Goal: Task Accomplishment & Management: Manage account settings

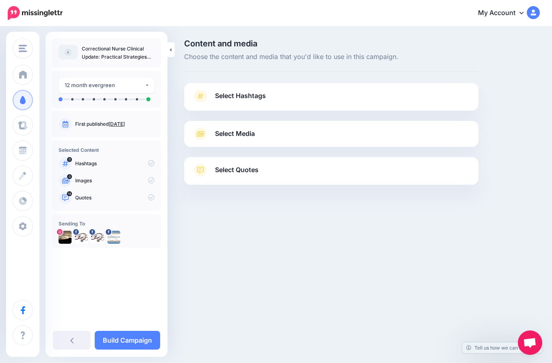
click at [271, 95] on link "Select Hashtags" at bounding box center [331, 99] width 278 height 21
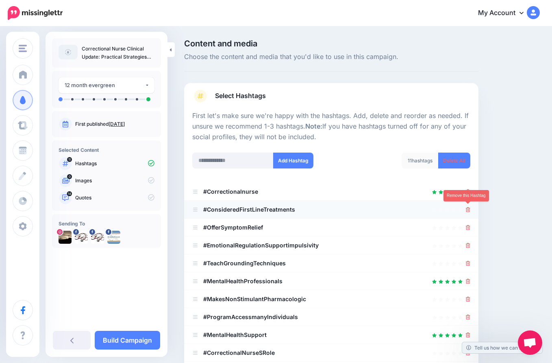
click at [469, 208] on icon at bounding box center [468, 209] width 4 height 5
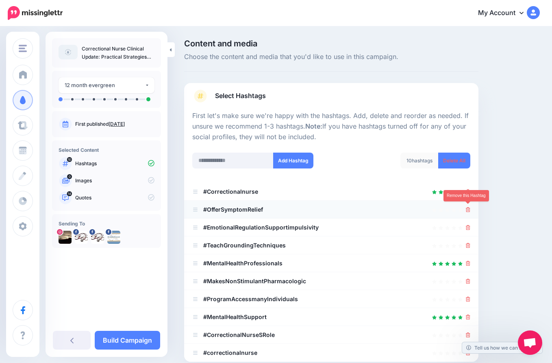
click at [469, 208] on icon at bounding box center [468, 209] width 4 height 5
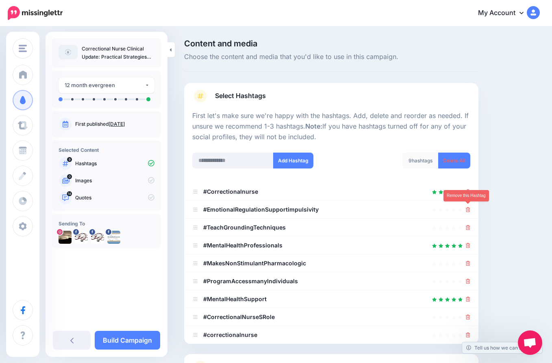
click at [469, 208] on icon at bounding box center [468, 209] width 4 height 5
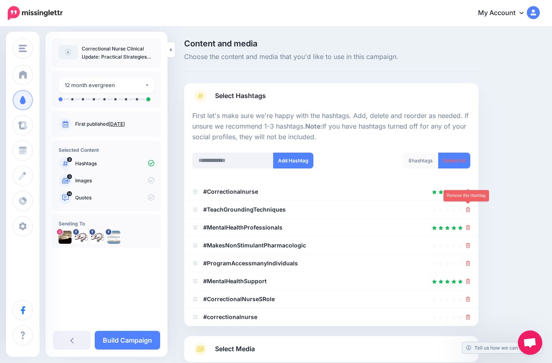
click at [469, 208] on icon at bounding box center [468, 209] width 4 height 5
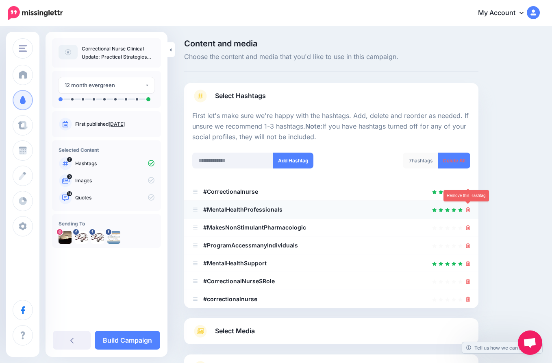
click at [469, 208] on icon at bounding box center [468, 209] width 4 height 5
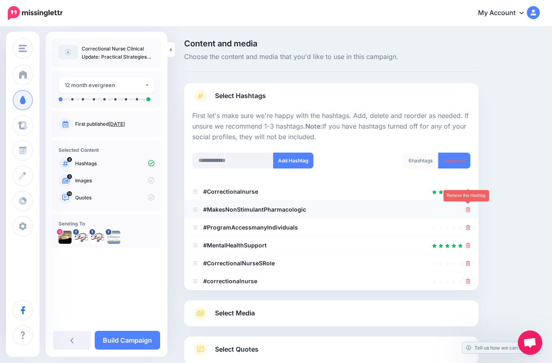
click at [469, 208] on icon at bounding box center [468, 209] width 4 height 5
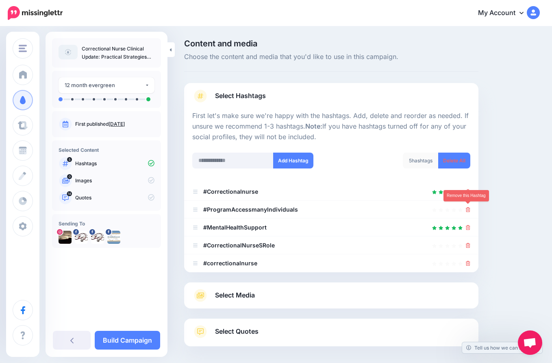
click at [469, 208] on icon at bounding box center [468, 209] width 4 height 5
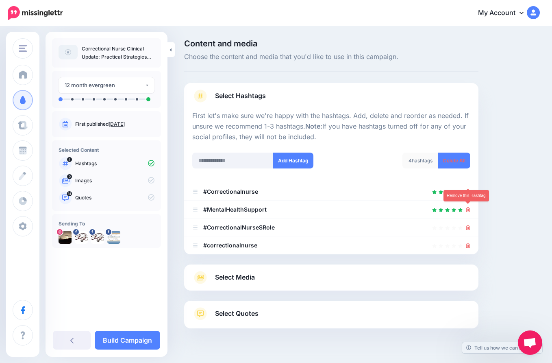
click at [469, 208] on icon at bounding box center [468, 209] width 4 height 5
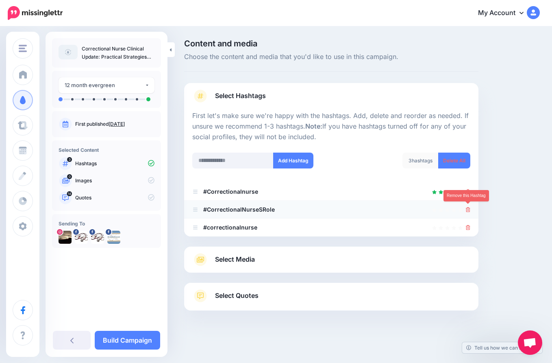
click at [469, 209] on icon at bounding box center [468, 209] width 4 height 5
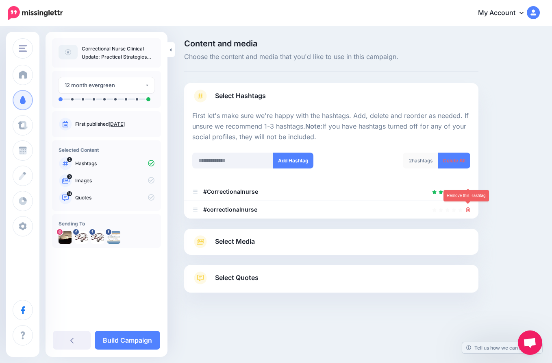
click at [469, 209] on icon at bounding box center [468, 209] width 4 height 5
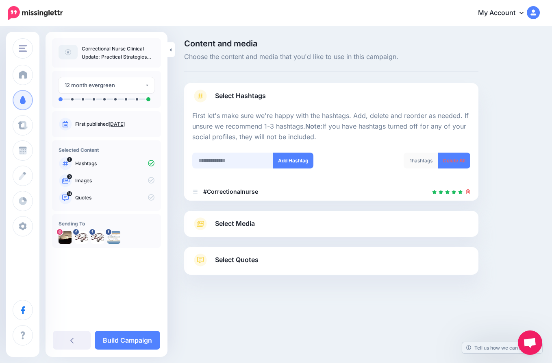
click at [218, 152] on input "text" at bounding box center [232, 160] width 81 height 16
type input "*"
type input "**********"
click at [301, 156] on button "Add Hashtag" at bounding box center [293, 160] width 40 height 16
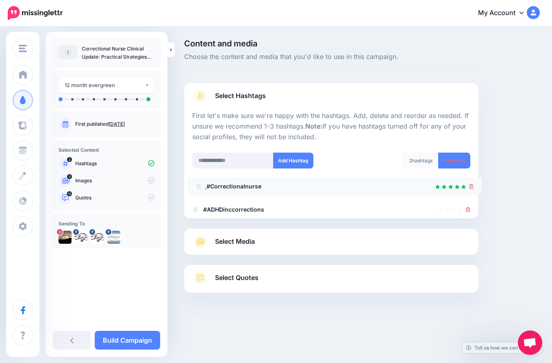
drag, startPoint x: 197, startPoint y: 210, endPoint x: 200, endPoint y: 187, distance: 23.4
click at [204, 159] on input "text" at bounding box center [232, 160] width 81 height 16
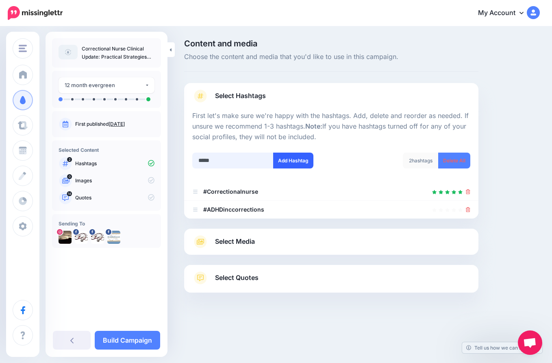
type input "*****"
click at [298, 157] on button "Add Hashtag" at bounding box center [293, 160] width 40 height 16
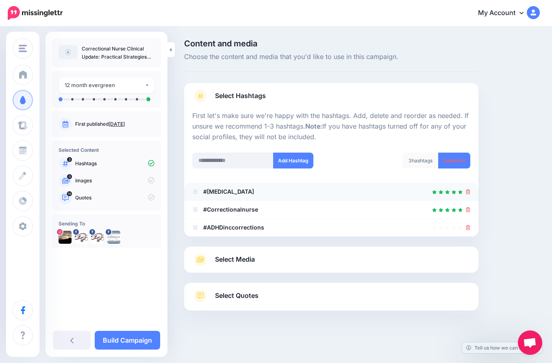
click at [238, 189] on div at bounding box center [331, 192] width 278 height 10
click at [223, 191] on b "#[MEDICAL_DATA]" at bounding box center [228, 191] width 51 height 7
click at [226, 189] on div at bounding box center [331, 192] width 278 height 10
click at [223, 189] on div "First let's make sure we're happy with the hashtags. Add, delete and reorder as…" at bounding box center [331, 174] width 278 height 126
click at [289, 89] on link "Select Hashtags" at bounding box center [331, 99] width 278 height 21
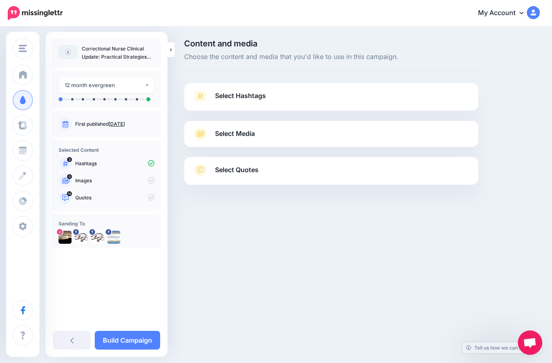
click at [250, 172] on span "Select Quotes" at bounding box center [237, 169] width 44 height 11
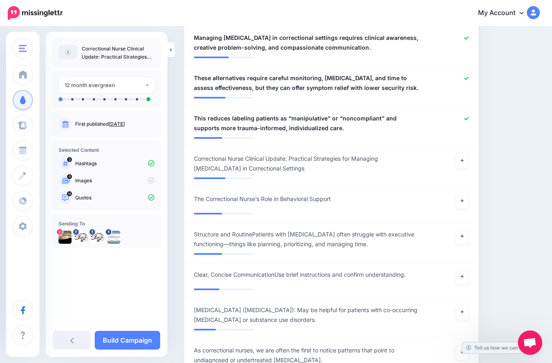
scroll to position [770, 0]
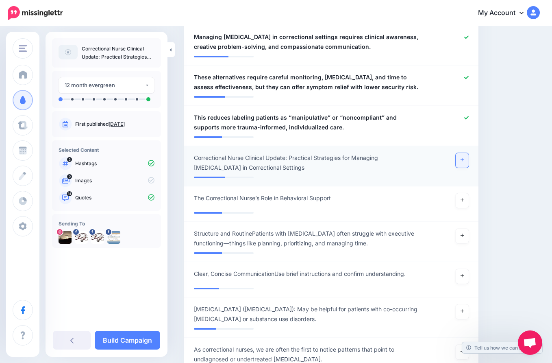
click at [465, 153] on link at bounding box center [462, 160] width 13 height 15
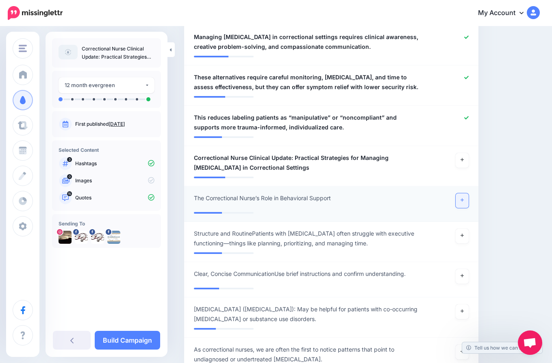
click at [463, 198] on icon at bounding box center [462, 200] width 3 height 4
click at [461, 233] on icon at bounding box center [462, 235] width 3 height 4
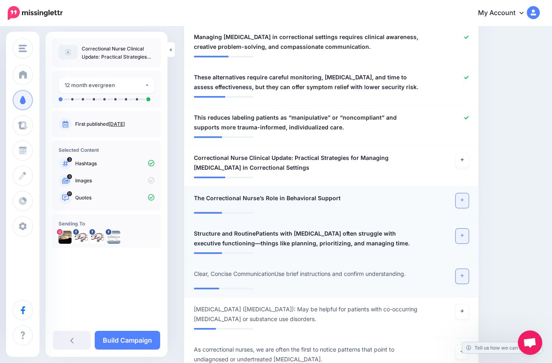
click at [462, 269] on link at bounding box center [462, 276] width 13 height 15
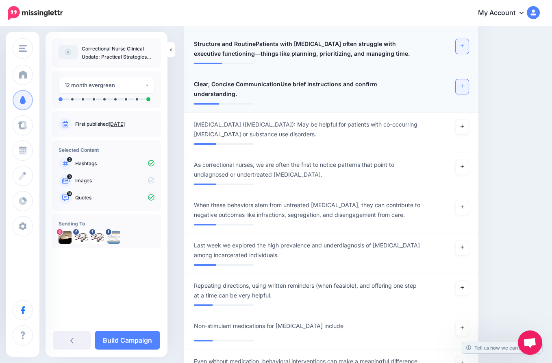
scroll to position [962, 0]
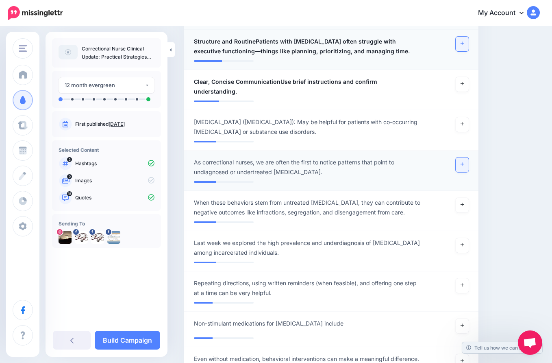
click at [461, 157] on link at bounding box center [462, 164] width 13 height 15
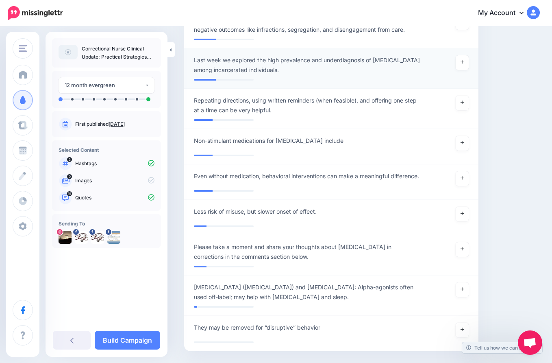
scroll to position [1144, 0]
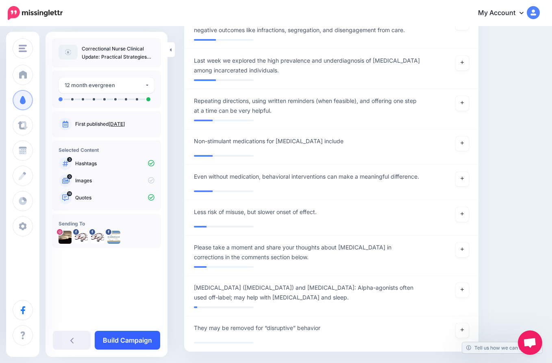
click at [131, 333] on link "Build Campaign" at bounding box center [127, 340] width 65 height 19
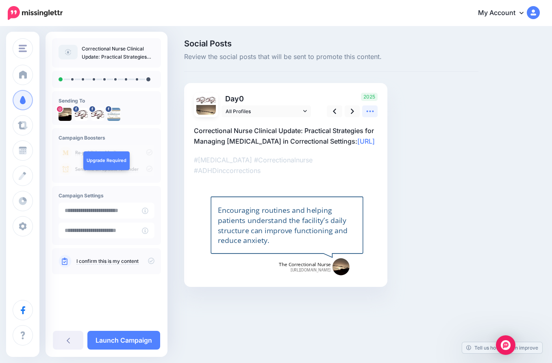
click at [369, 109] on icon at bounding box center [370, 111] width 9 height 9
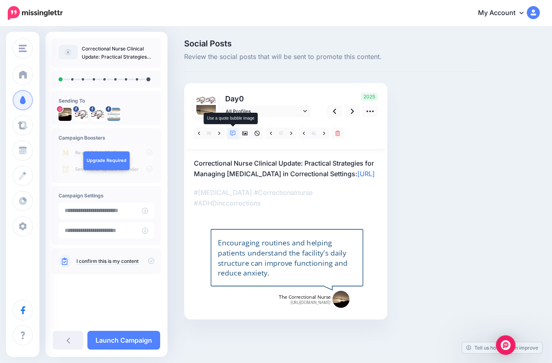
click at [233, 131] on icon at bounding box center [233, 134] width 6 height 6
click at [290, 133] on icon at bounding box center [291, 134] width 2 height 6
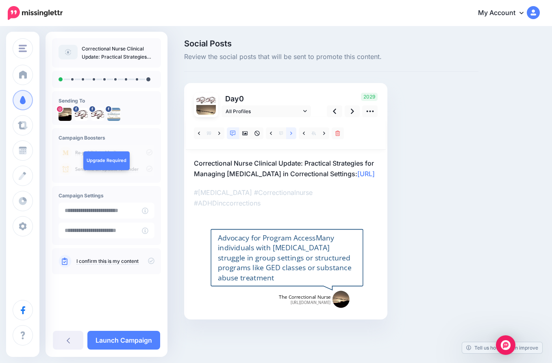
click at [290, 133] on icon at bounding box center [291, 134] width 2 height 6
click at [289, 135] on link at bounding box center [291, 133] width 10 height 12
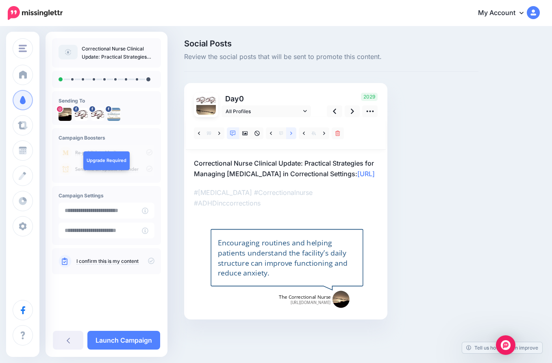
click at [289, 135] on link at bounding box center [291, 133] width 10 height 12
click at [291, 133] on icon at bounding box center [291, 134] width 2 height 6
click at [293, 132] on link at bounding box center [291, 133] width 10 height 12
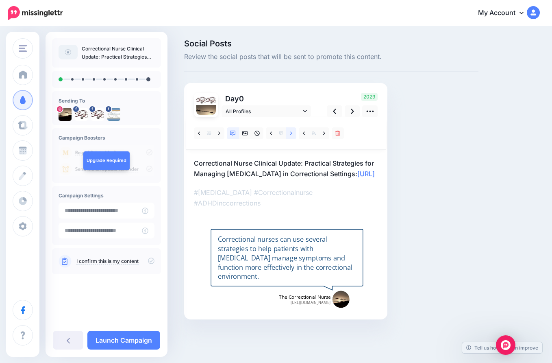
click at [294, 133] on link at bounding box center [291, 133] width 10 height 12
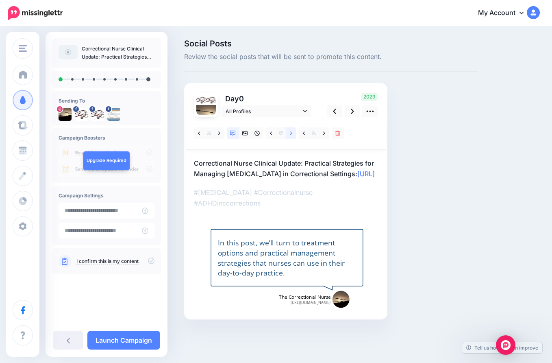
click at [294, 133] on link at bounding box center [291, 133] width 10 height 12
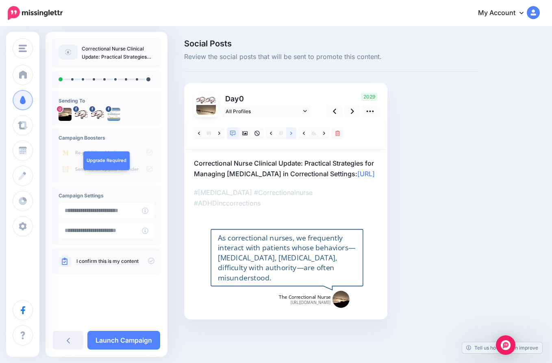
click at [294, 133] on link at bounding box center [291, 133] width 10 height 12
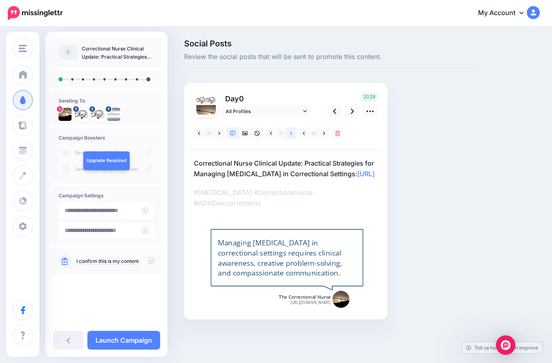
click at [294, 134] on link at bounding box center [291, 133] width 10 height 12
click at [324, 132] on icon at bounding box center [324, 132] width 2 height 3
click at [292, 132] on icon at bounding box center [291, 134] width 2 height 6
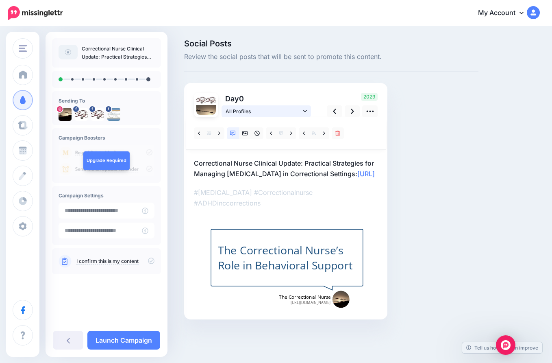
click at [290, 111] on span "All Profiles" at bounding box center [264, 111] width 76 height 9
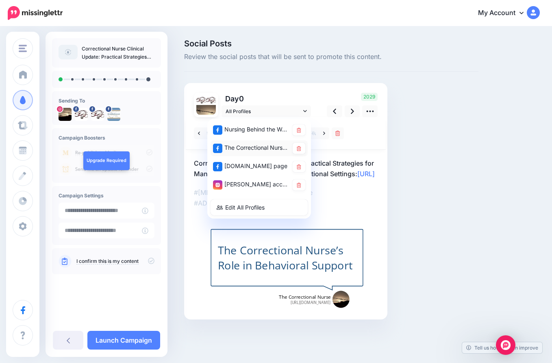
click at [265, 145] on div "The Correctional Nurse Educator page" at bounding box center [251, 148] width 76 height 10
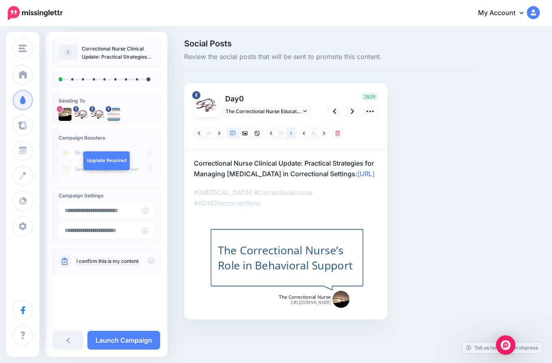
click at [290, 133] on icon at bounding box center [291, 134] width 2 height 6
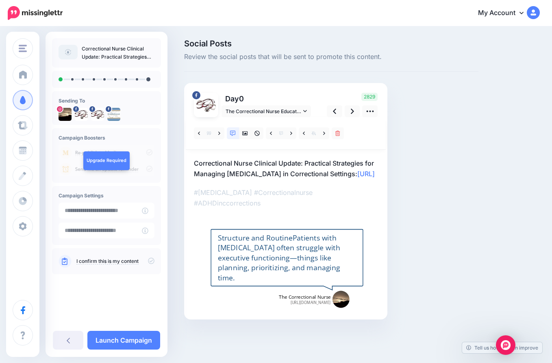
click at [292, 242] on div "Structure and RoutinePatients with [MEDICAL_DATA] often struggle with executive…" at bounding box center [287, 258] width 138 height 50
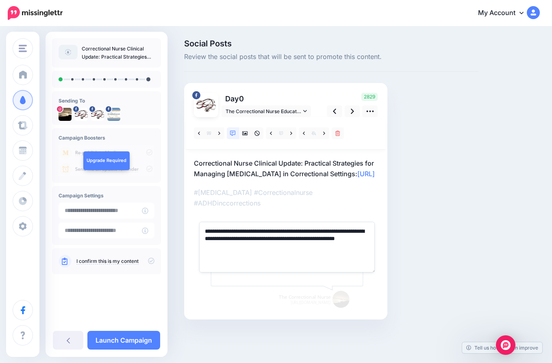
click at [263, 231] on textarea "**********" at bounding box center [287, 247] width 176 height 50
type textarea "**********"
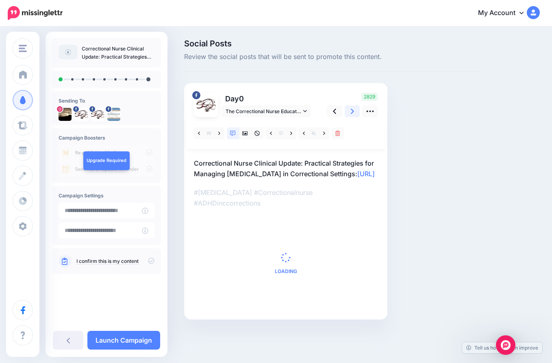
click at [348, 110] on link at bounding box center [352, 111] width 15 height 12
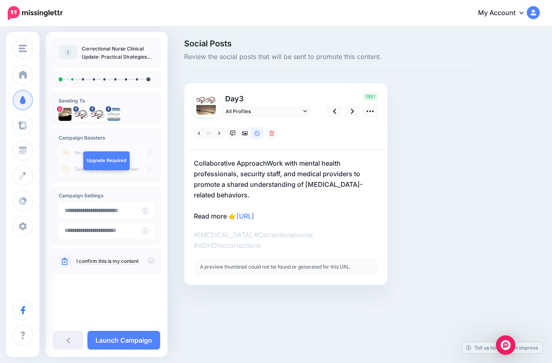
click at [291, 171] on p "Collaborative ApproachWork with mental health professionals, security staff, an…" at bounding box center [286, 189] width 184 height 63
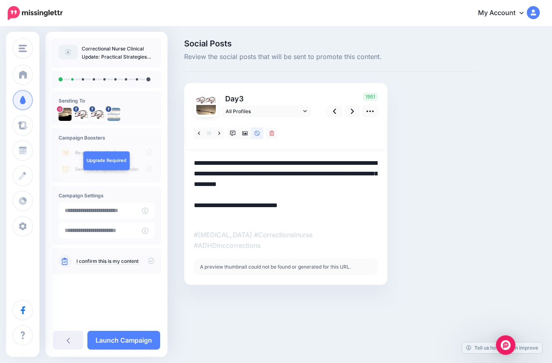
click at [280, 170] on textarea "**********" at bounding box center [286, 189] width 184 height 63
click at [267, 163] on textarea "**********" at bounding box center [286, 189] width 184 height 63
click at [272, 112] on span "All Profiles" at bounding box center [264, 111] width 76 height 9
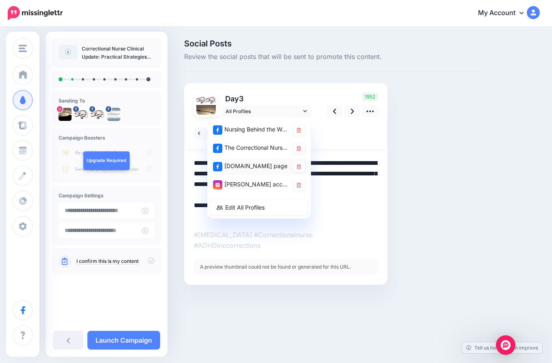
click at [249, 165] on div "CorrectionalNurse.net page" at bounding box center [251, 166] width 76 height 10
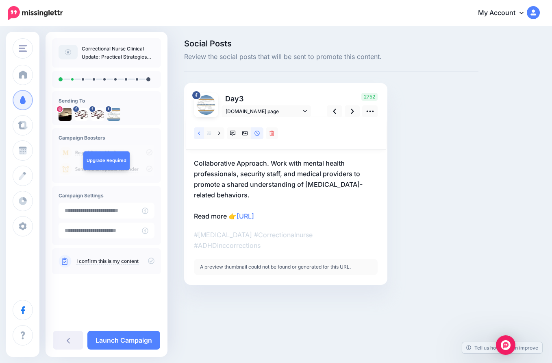
click at [197, 133] on link at bounding box center [199, 133] width 10 height 12
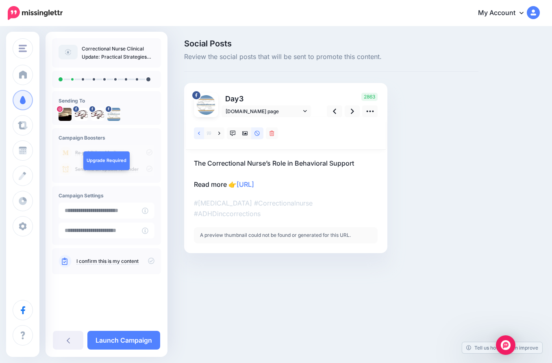
click at [198, 132] on icon at bounding box center [199, 134] width 2 height 6
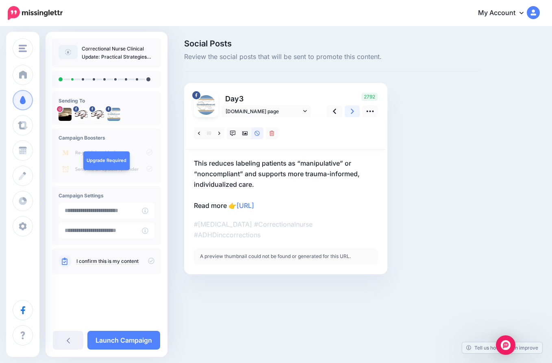
click at [353, 111] on icon at bounding box center [352, 111] width 3 height 5
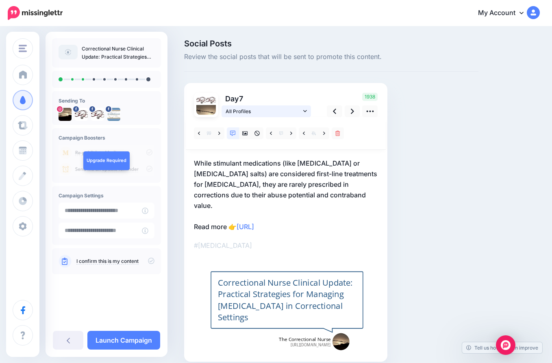
click at [275, 113] on span "All Profiles" at bounding box center [264, 111] width 76 height 9
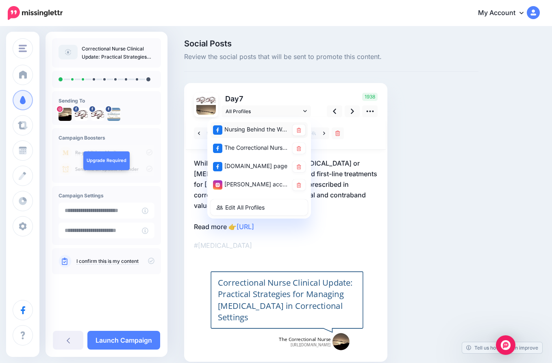
click at [266, 127] on div "Nursing Behind the Wall page" at bounding box center [251, 129] width 76 height 10
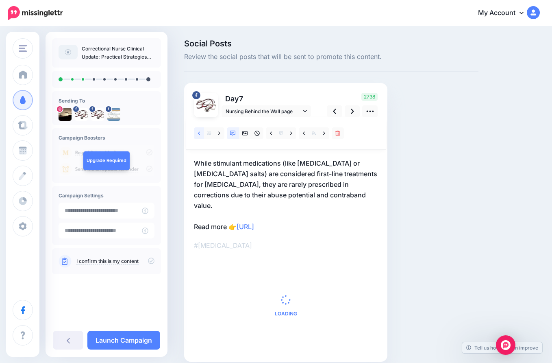
click at [200, 132] on icon at bounding box center [199, 132] width 2 height 3
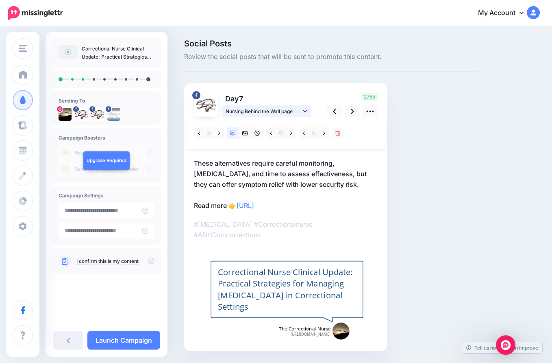
click at [305, 110] on icon at bounding box center [305, 111] width 4 height 6
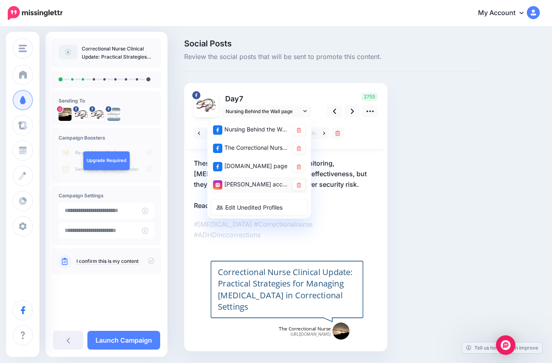
click at [255, 183] on div "Lori Roscoe account" at bounding box center [251, 184] width 76 height 10
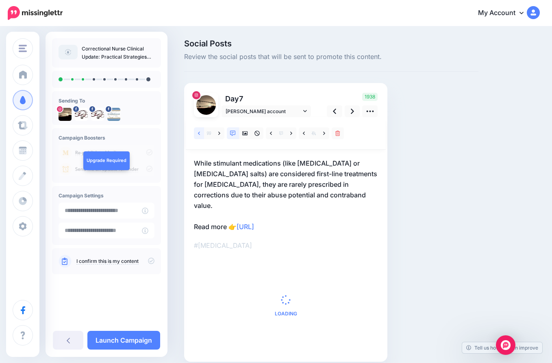
click at [198, 134] on icon at bounding box center [199, 134] width 2 height 6
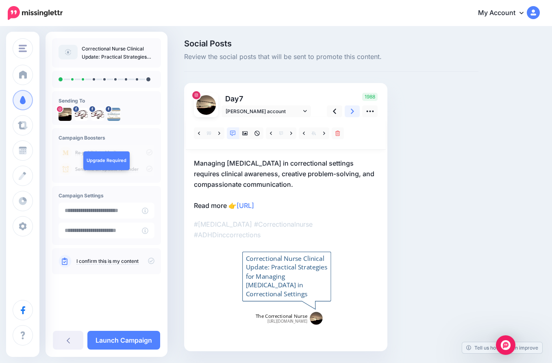
click at [350, 108] on link at bounding box center [352, 111] width 15 height 12
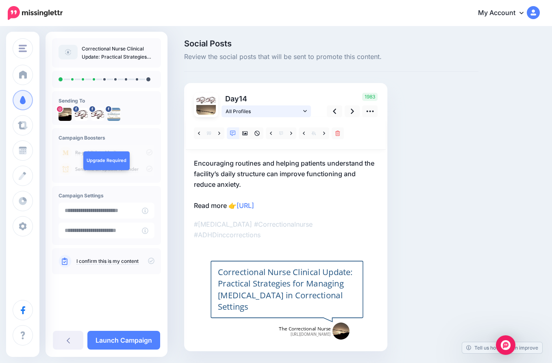
click at [283, 107] on span "All Profiles" at bounding box center [264, 111] width 76 height 9
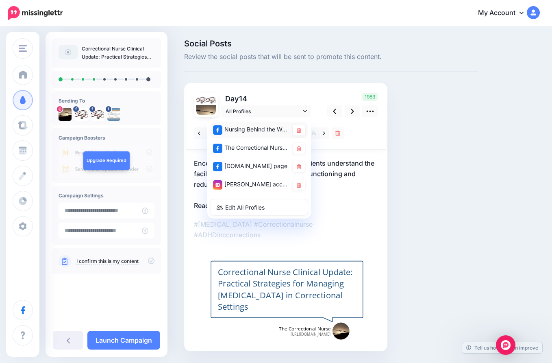
click at [261, 129] on div "Nursing Behind the Wall page" at bounding box center [251, 129] width 76 height 10
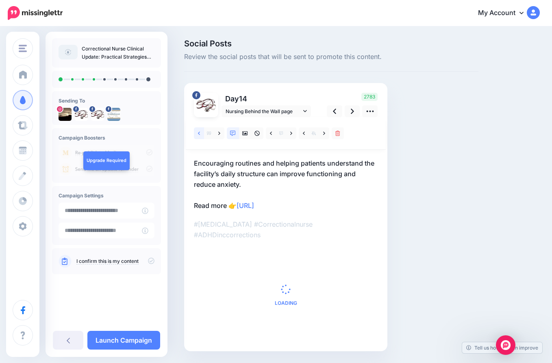
click at [198, 131] on icon at bounding box center [199, 134] width 2 height 6
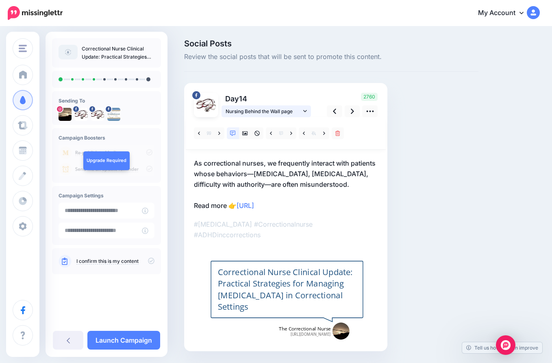
click at [282, 109] on span "Nursing Behind the Wall page" at bounding box center [264, 111] width 76 height 9
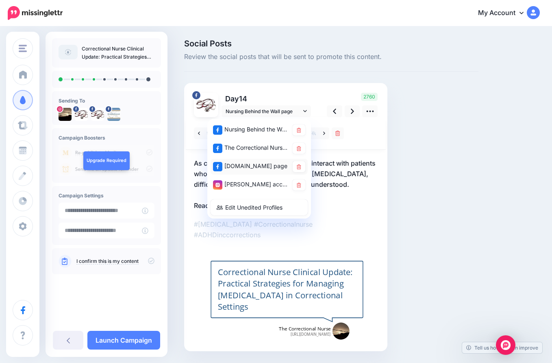
click at [254, 165] on div "CorrectionalNurse.net page" at bounding box center [251, 166] width 76 height 10
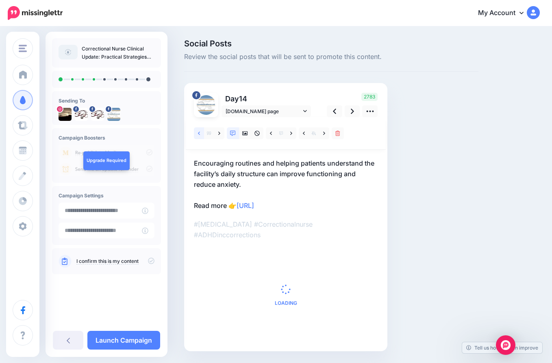
click at [200, 131] on link at bounding box center [199, 133] width 10 height 12
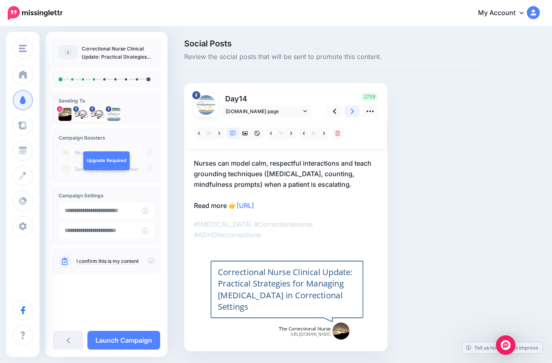
click at [353, 110] on icon at bounding box center [352, 111] width 3 height 5
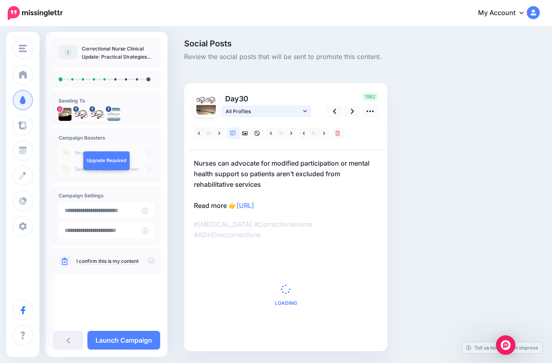
click at [280, 110] on span "All Profiles" at bounding box center [264, 111] width 76 height 9
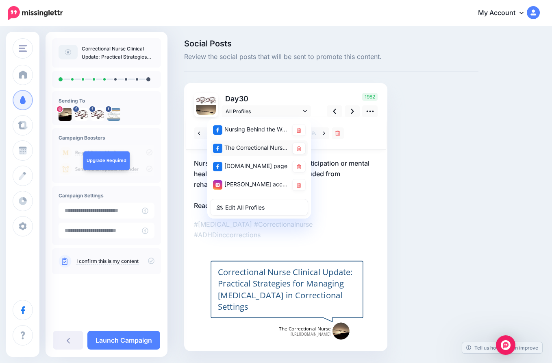
click at [252, 146] on div "The Correctional Nurse Educator page" at bounding box center [251, 148] width 76 height 10
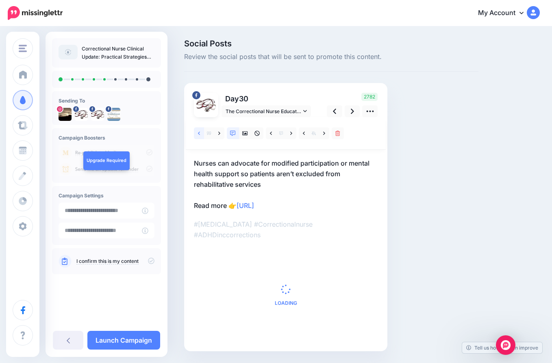
click at [198, 133] on icon at bounding box center [199, 132] width 2 height 3
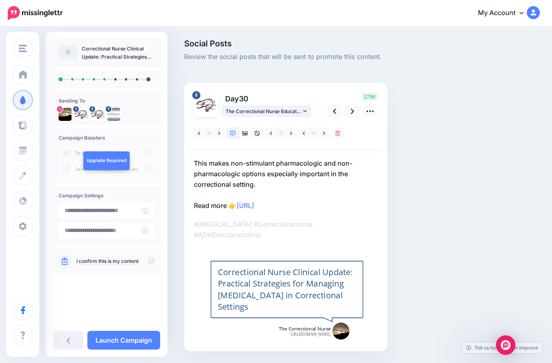
click at [304, 112] on icon at bounding box center [305, 111] width 4 height 6
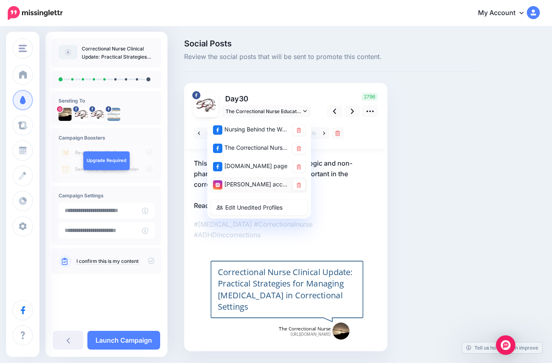
click at [254, 183] on div "Lori Roscoe account" at bounding box center [251, 184] width 76 height 10
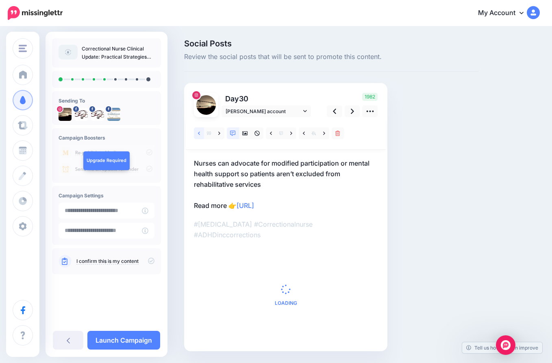
click at [198, 131] on icon at bounding box center [199, 134] width 2 height 6
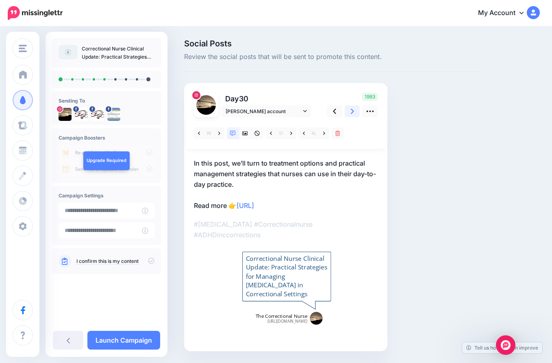
click at [355, 108] on link at bounding box center [352, 111] width 15 height 12
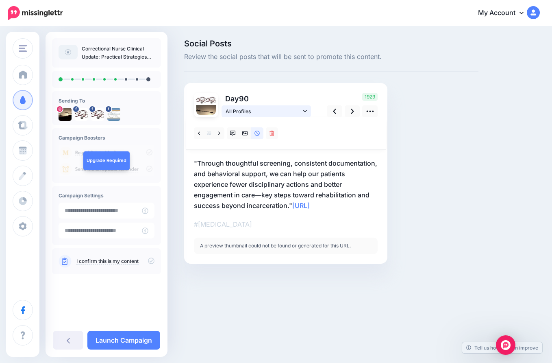
click at [276, 109] on span "All Profiles" at bounding box center [264, 111] width 76 height 9
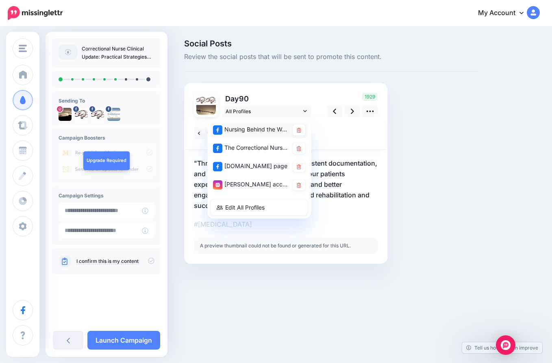
click at [253, 129] on div "Nursing Behind the Wall page" at bounding box center [251, 129] width 76 height 10
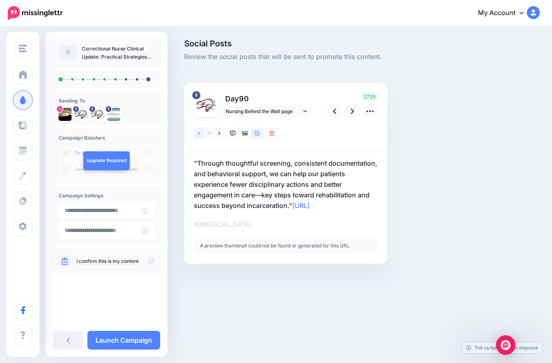
click at [197, 131] on link at bounding box center [199, 133] width 10 height 12
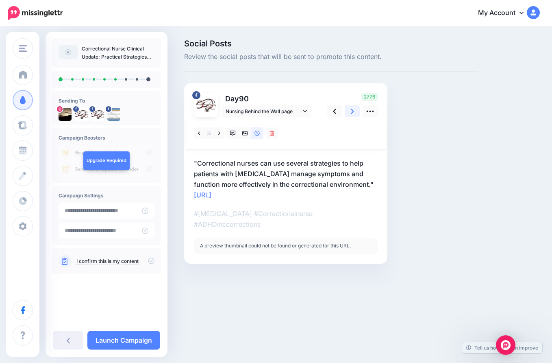
click at [351, 109] on icon at bounding box center [352, 111] width 3 height 9
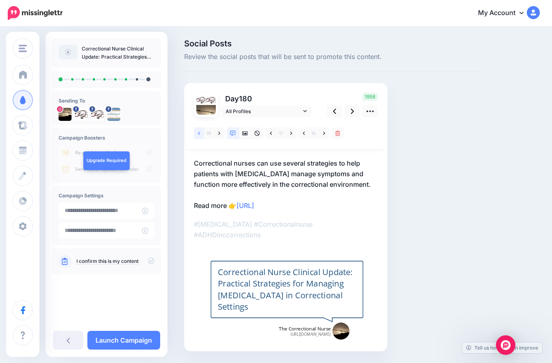
click at [200, 132] on icon at bounding box center [199, 134] width 2 height 6
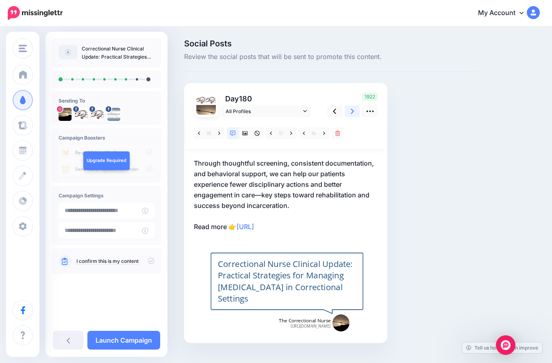
click at [352, 111] on icon at bounding box center [352, 111] width 3 height 9
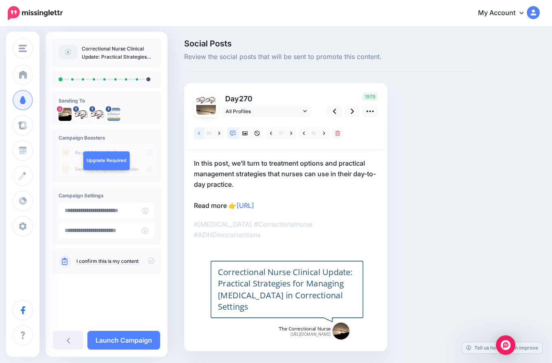
click at [198, 132] on icon at bounding box center [199, 134] width 2 height 6
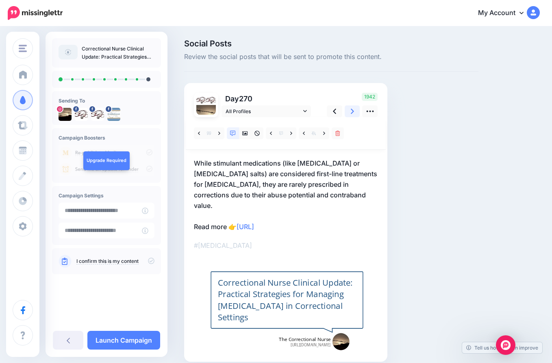
click at [351, 109] on icon at bounding box center [352, 111] width 3 height 9
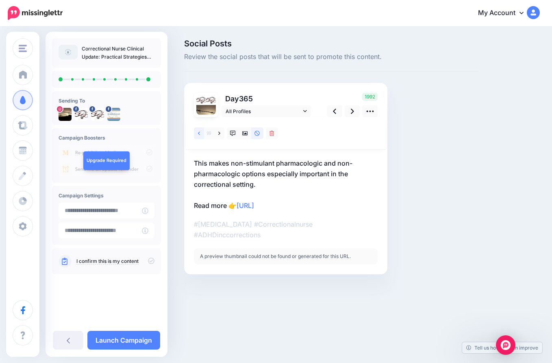
click at [197, 132] on link at bounding box center [199, 133] width 10 height 12
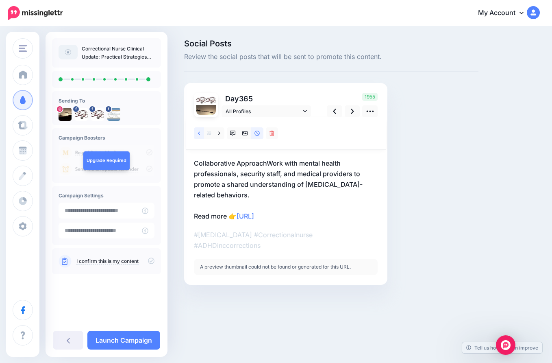
click at [197, 132] on link at bounding box center [199, 133] width 10 height 12
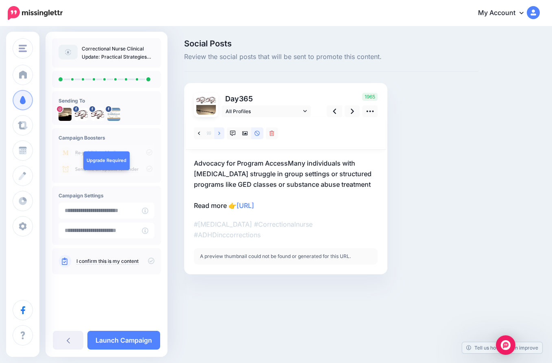
click at [217, 131] on link at bounding box center [219, 133] width 10 height 12
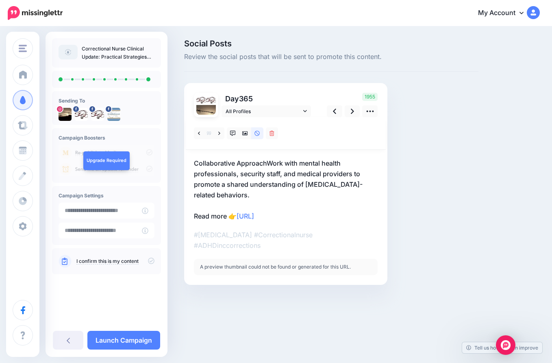
click at [269, 164] on p "Collaborative ApproachWork with mental health professionals, security staff, an…" at bounding box center [286, 189] width 184 height 63
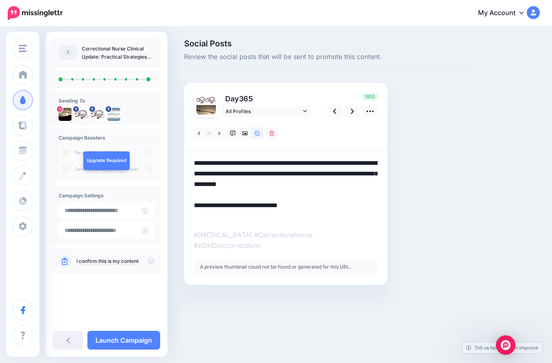
click at [267, 163] on textarea "**********" at bounding box center [286, 189] width 184 height 63
click at [339, 135] on div at bounding box center [286, 133] width 200 height 33
click at [286, 111] on span "All Profiles" at bounding box center [264, 111] width 76 height 9
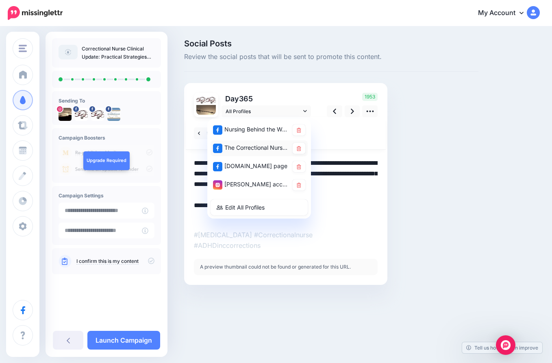
click at [257, 146] on div "The Correctional Nurse Educator page" at bounding box center [251, 148] width 76 height 10
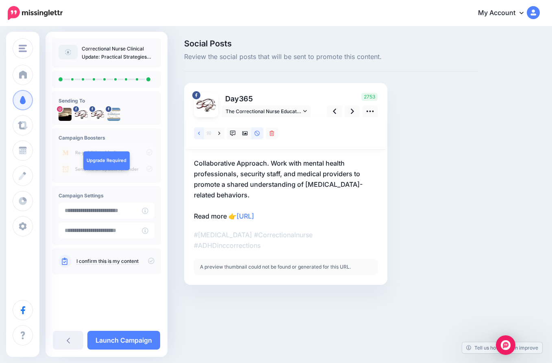
click at [200, 131] on icon at bounding box center [199, 134] width 2 height 6
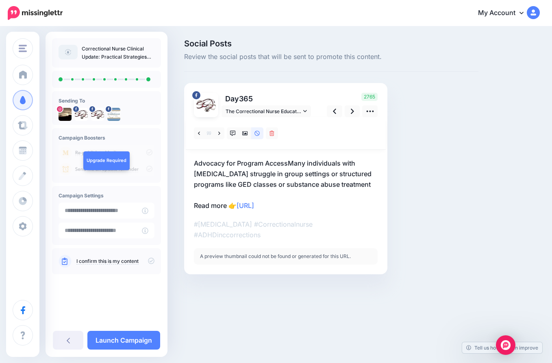
click at [275, 168] on p "Advocacy for Program AccessMany individuals with ADHD struggle in group setting…" at bounding box center [286, 184] width 184 height 53
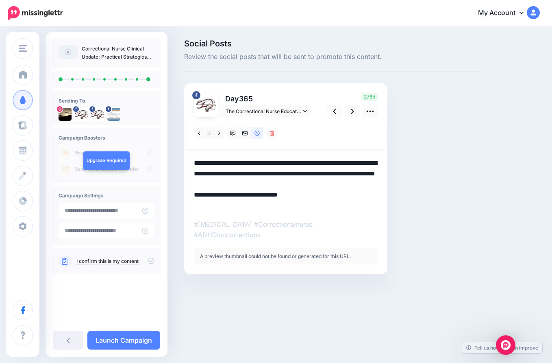
click at [288, 163] on textarea "**********" at bounding box center [286, 184] width 184 height 53
type textarea "**********"
click at [349, 107] on link at bounding box center [352, 111] width 15 height 12
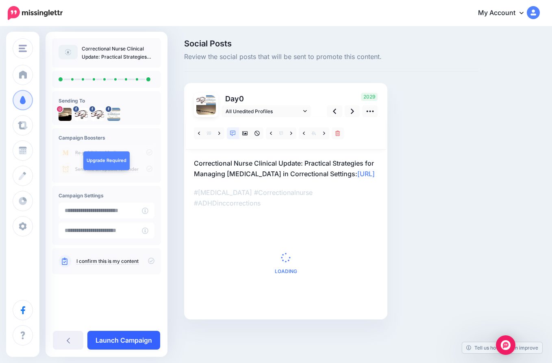
click at [117, 344] on link "Launch Campaign" at bounding box center [123, 340] width 73 height 19
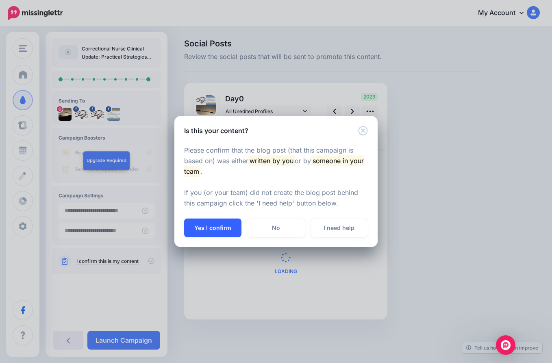
click at [224, 226] on button "Yes I confirm" at bounding box center [212, 227] width 57 height 19
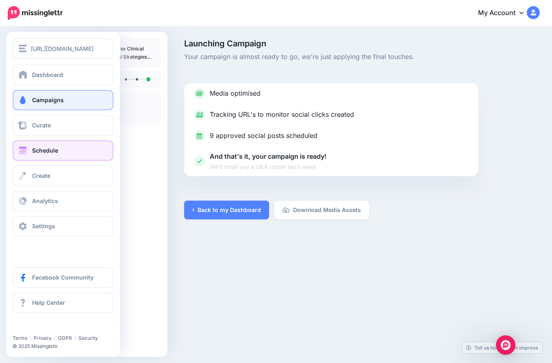
click at [47, 146] on link "Schedule" at bounding box center [63, 150] width 101 height 20
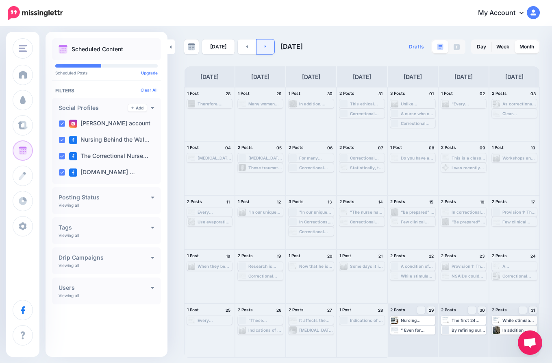
click at [265, 46] on link at bounding box center [266, 46] width 18 height 15
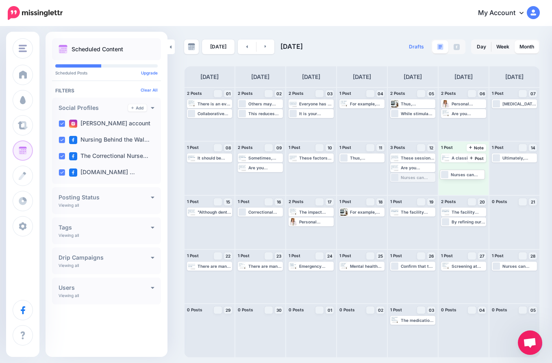
drag, startPoint x: 417, startPoint y: 178, endPoint x: 466, endPoint y: 175, distance: 49.3
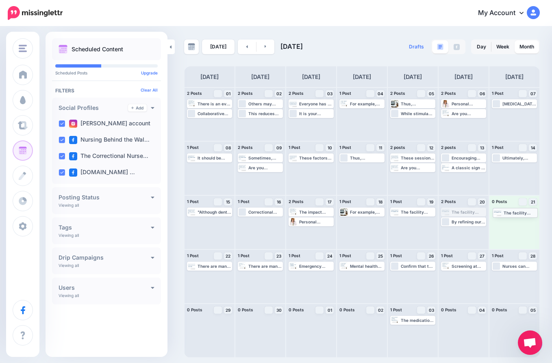
drag, startPoint x: 459, startPoint y: 209, endPoint x: 510, endPoint y: 210, distance: 51.6
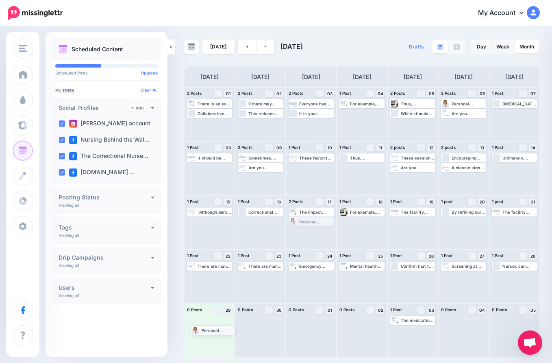
drag, startPoint x: 322, startPoint y: 220, endPoint x: 224, endPoint y: 329, distance: 145.9
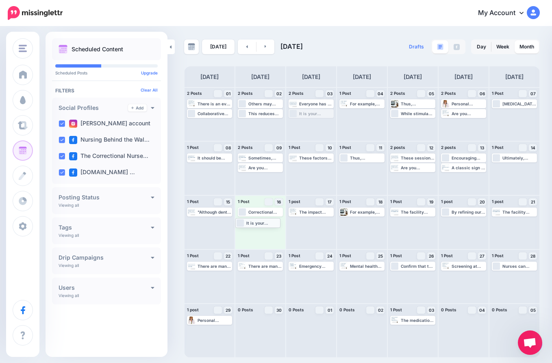
drag, startPoint x: 322, startPoint y: 113, endPoint x: 269, endPoint y: 222, distance: 120.9
drag, startPoint x: 210, startPoint y: 113, endPoint x: 362, endPoint y: 224, distance: 188.4
